Goal: Check status

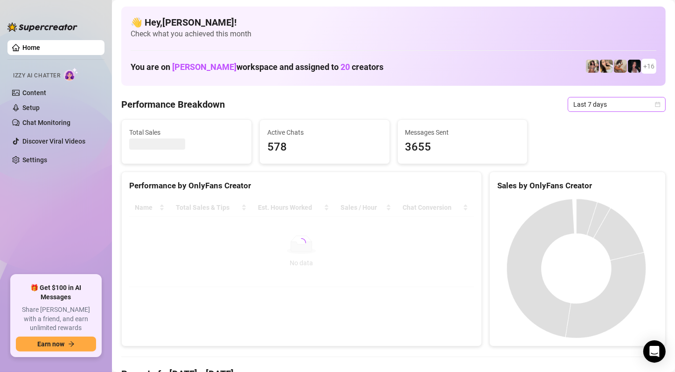
click at [655, 104] on icon "calendar" at bounding box center [657, 104] width 5 height 5
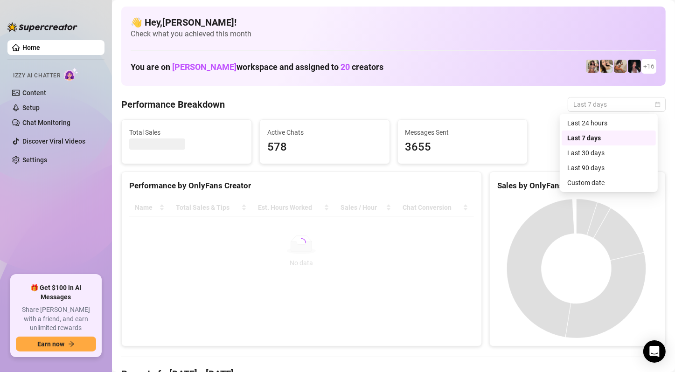
click at [589, 184] on div "Custom date" at bounding box center [608, 183] width 83 height 10
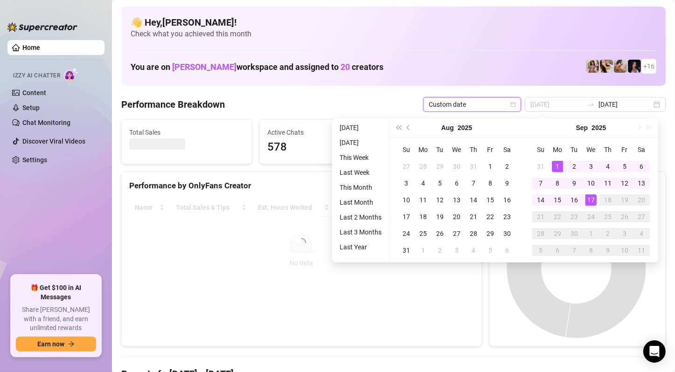
click at [557, 164] on div "1" at bounding box center [557, 166] width 11 height 11
click at [588, 198] on div "17" at bounding box center [590, 200] width 11 height 11
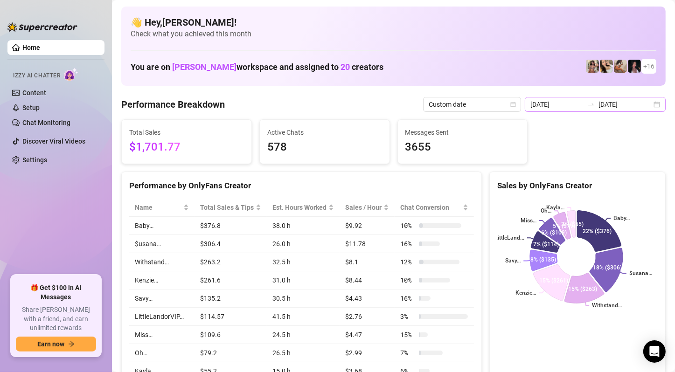
click at [648, 104] on div "[DATE] [DATE]" at bounding box center [595, 104] width 141 height 15
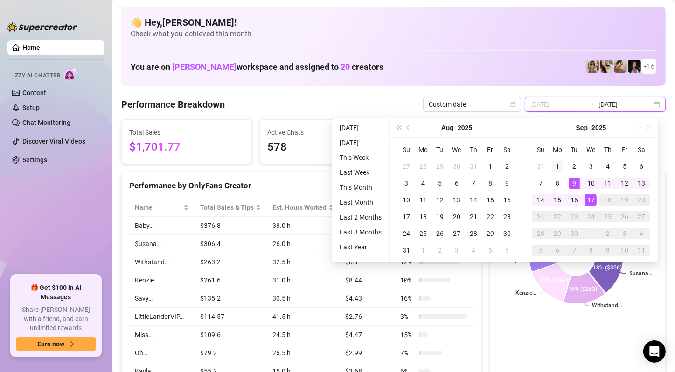
type input "[DATE]"
click at [557, 168] on div "1" at bounding box center [557, 166] width 11 height 11
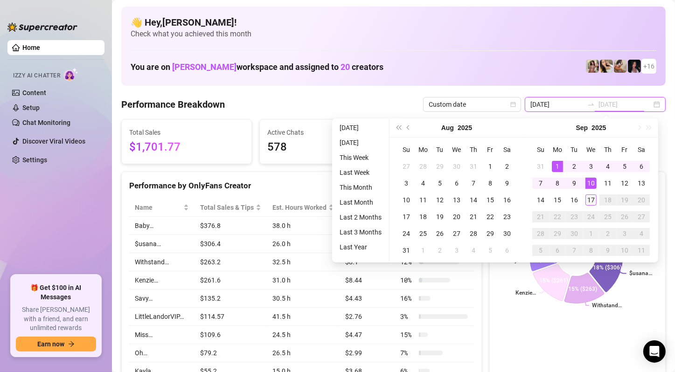
type input "[DATE]"
click at [589, 200] on div "17" at bounding box center [590, 200] width 11 height 11
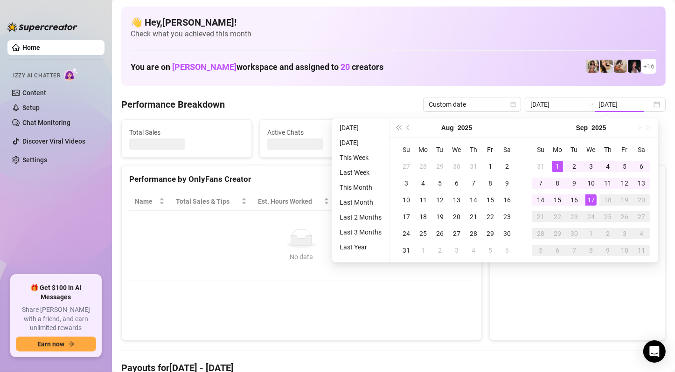
type input "[DATE]"
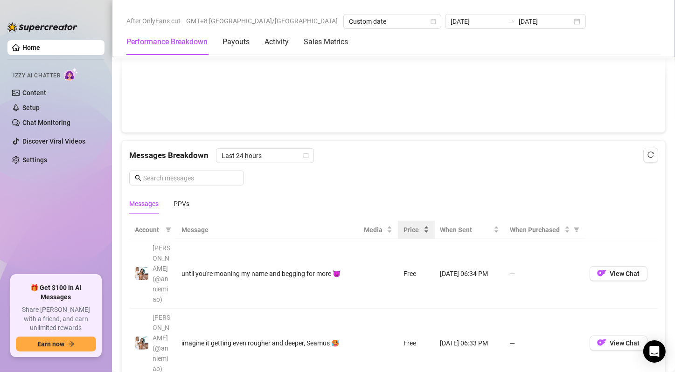
scroll to position [840, 0]
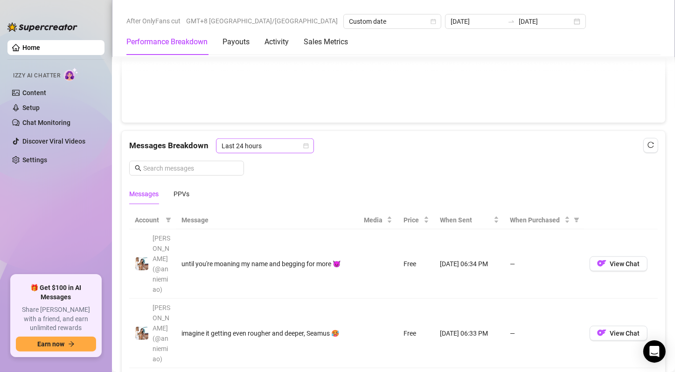
click at [294, 146] on span "Last 24 hours" at bounding box center [265, 146] width 87 height 14
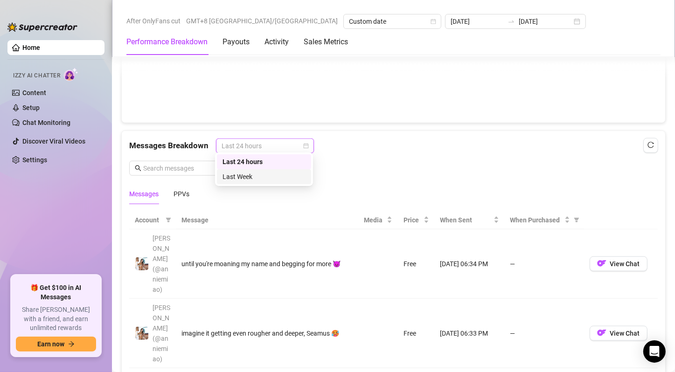
click at [282, 175] on div "Last Week" at bounding box center [263, 177] width 83 height 10
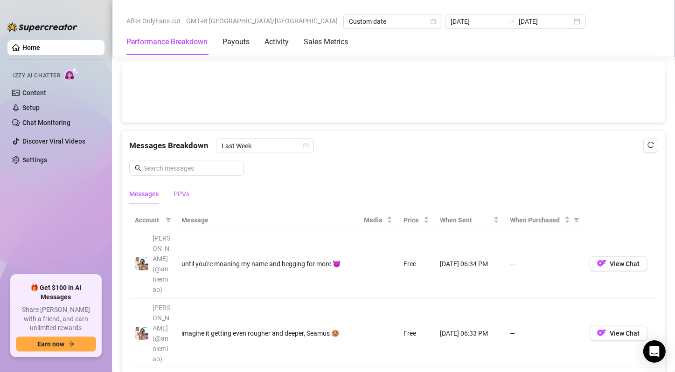
click at [184, 189] on div "PPVs" at bounding box center [182, 194] width 16 height 10
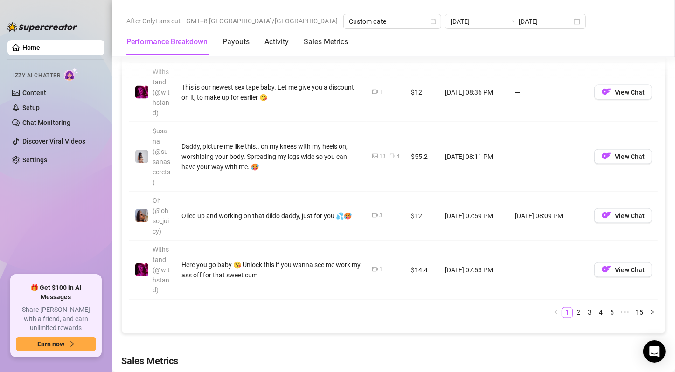
scroll to position [1399, 0]
